Goal: Check status: Check status

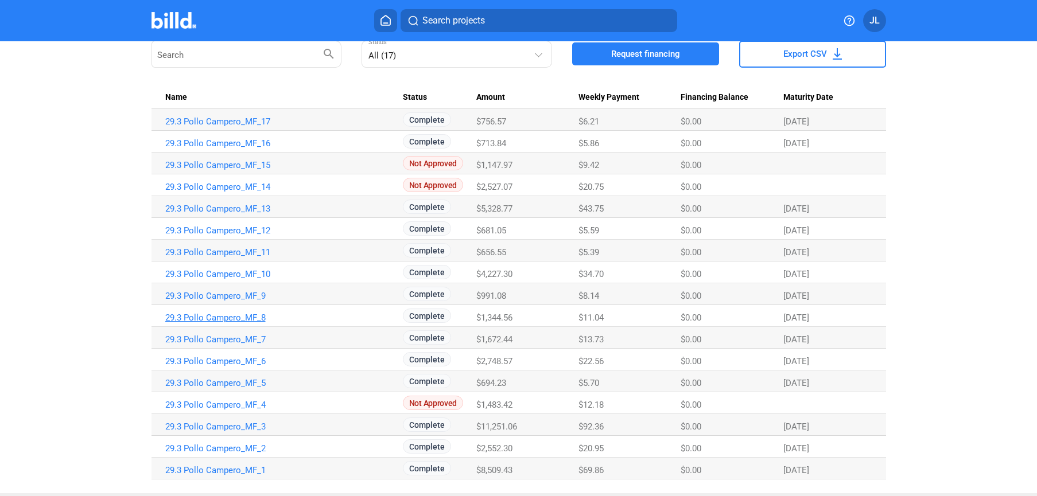
scroll to position [102, 0]
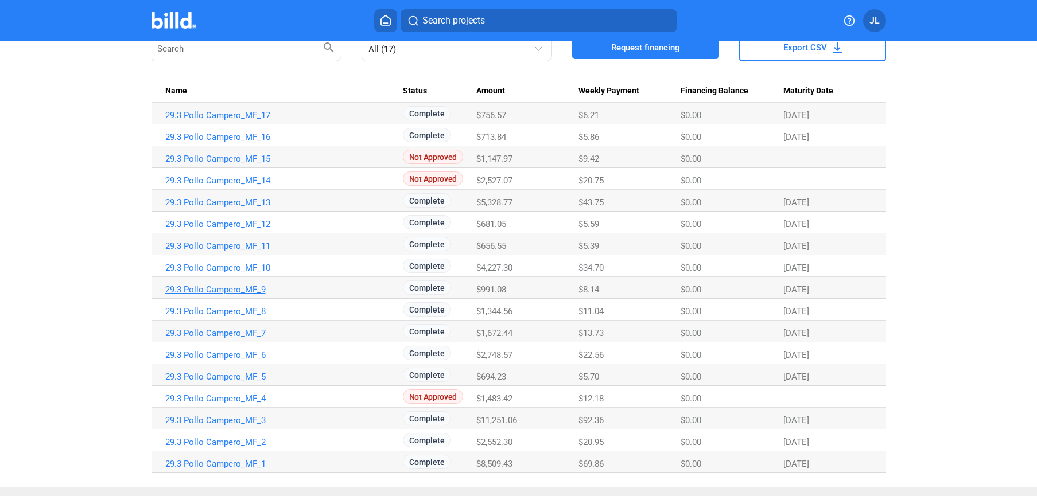
click at [199, 286] on link "29.3 Pollo Campero_MF_9" at bounding box center [284, 290] width 238 height 10
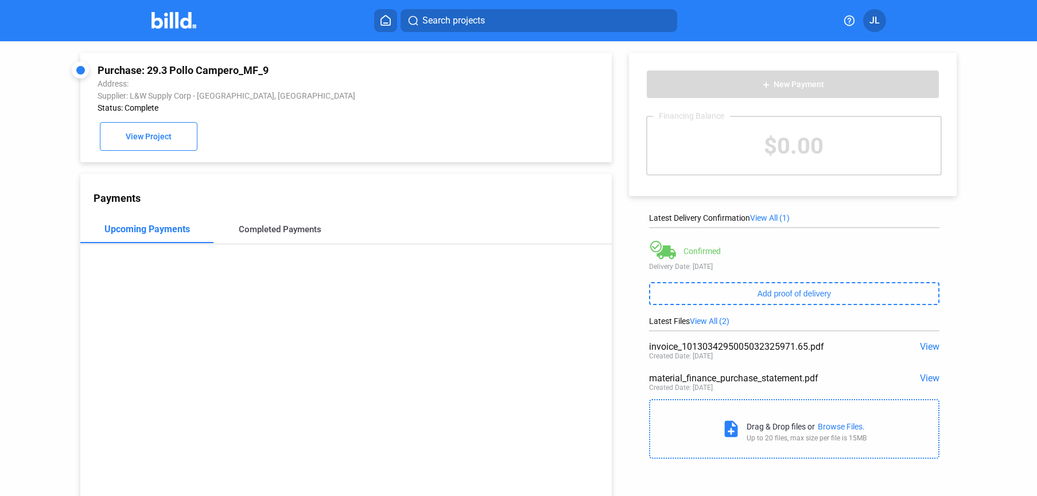
click at [300, 228] on div "Completed Payments" at bounding box center [280, 229] width 83 height 10
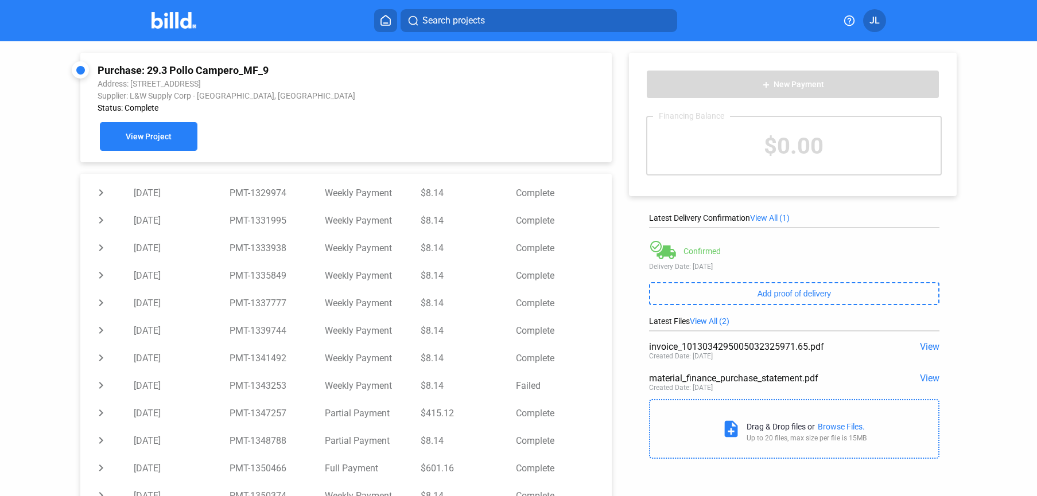
click at [157, 133] on span "View Project" at bounding box center [149, 137] width 46 height 9
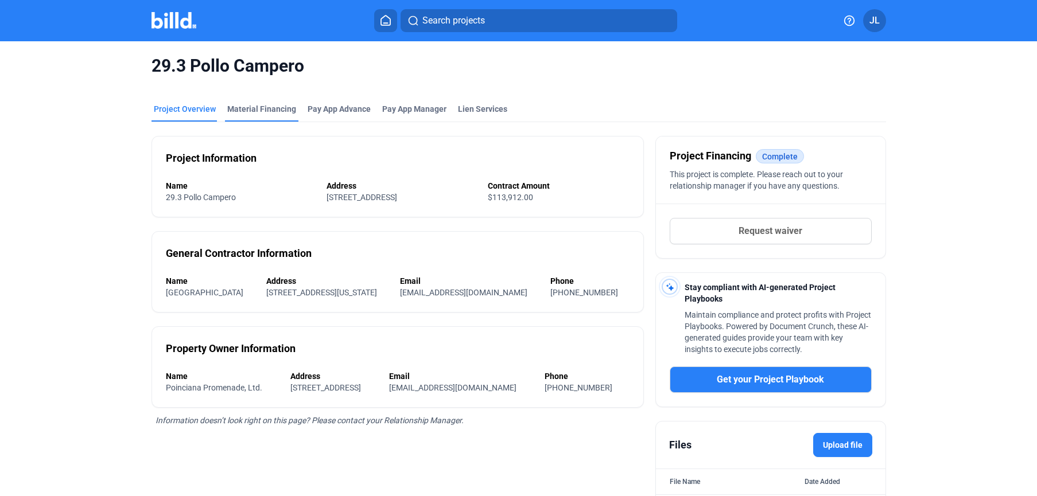
click at [266, 110] on div "Material Financing" at bounding box center [261, 108] width 69 height 11
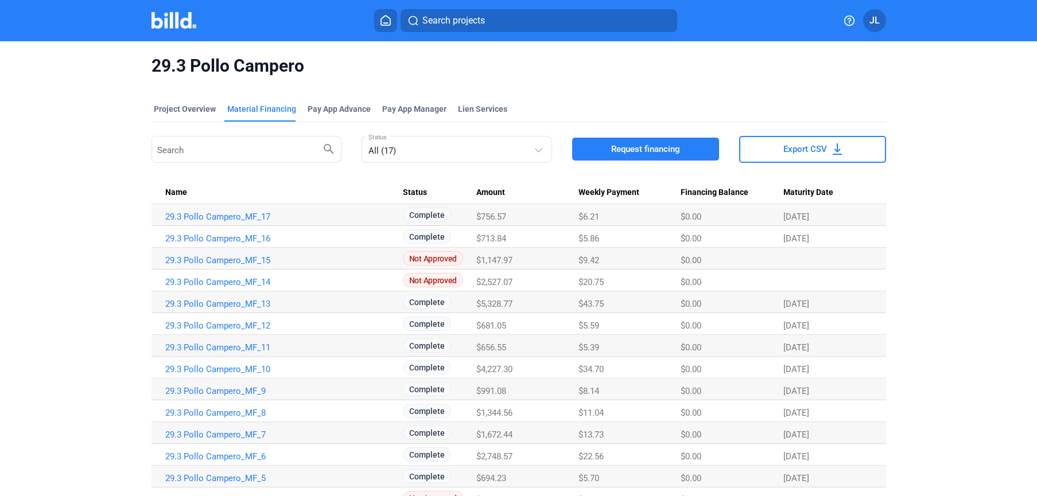
click at [251, 370] on link "29.3 Pollo Campero_MF_10" at bounding box center [284, 369] width 238 height 10
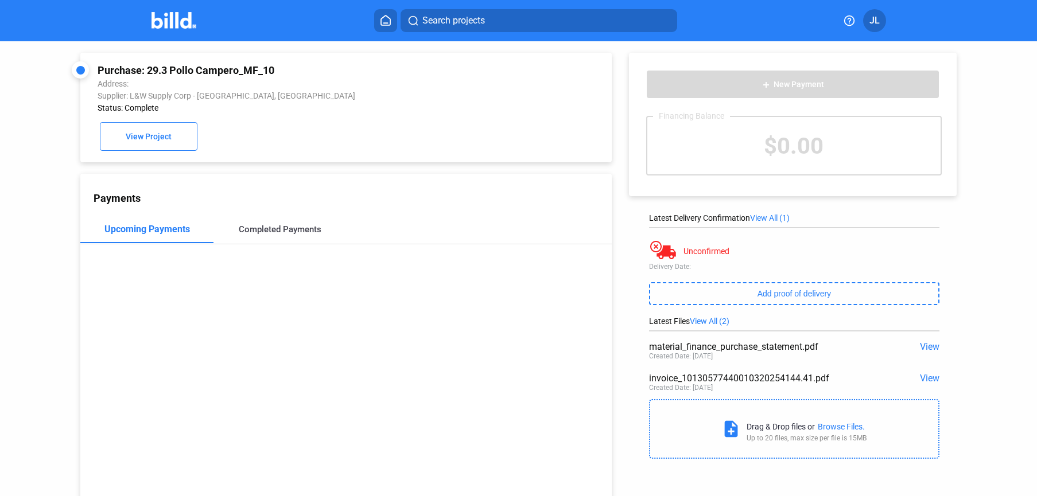
click at [294, 235] on div "Completed Payments" at bounding box center [279, 230] width 133 height 28
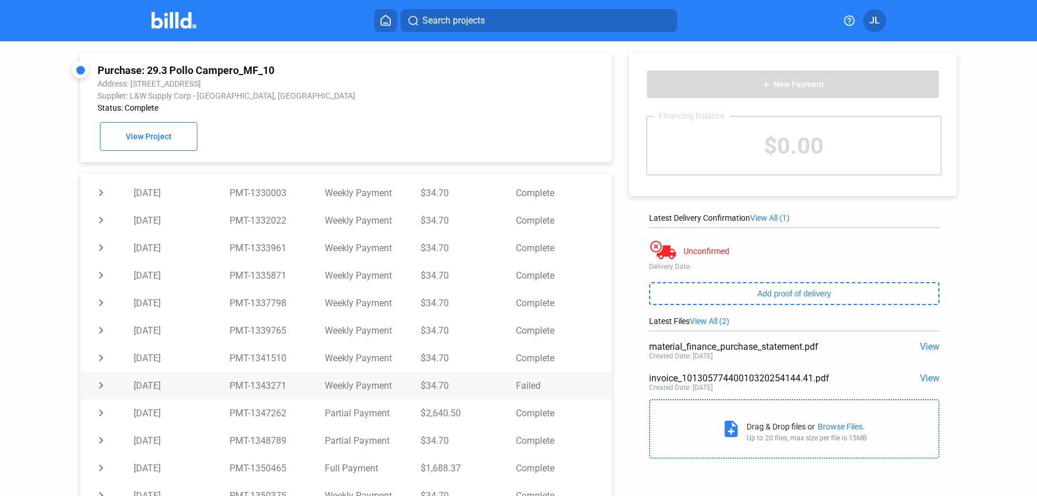
scroll to position [42, 0]
